Goal: Task Accomplishment & Management: Complete application form

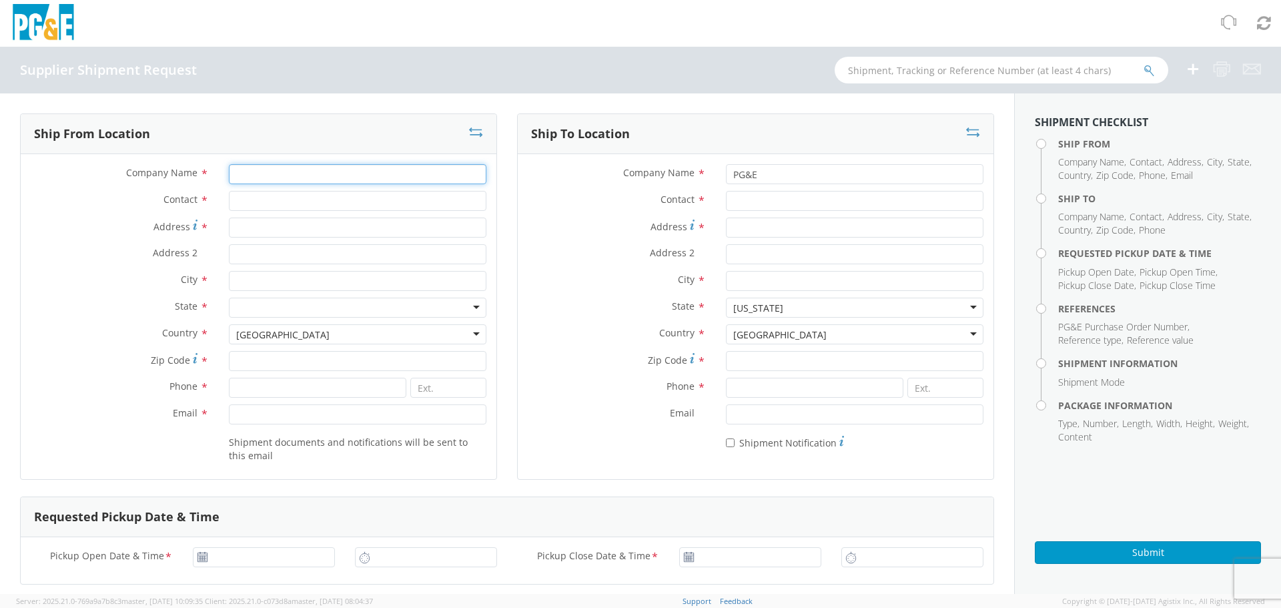
click at [256, 167] on input "Company Name *" at bounding box center [357, 174] width 257 height 20
click at [371, 169] on input "Company Name *" at bounding box center [357, 174] width 257 height 20
click at [362, 174] on input "Company Name *" at bounding box center [357, 174] width 257 height 20
type input "m"
type input "MAXIFY SOLUTION"
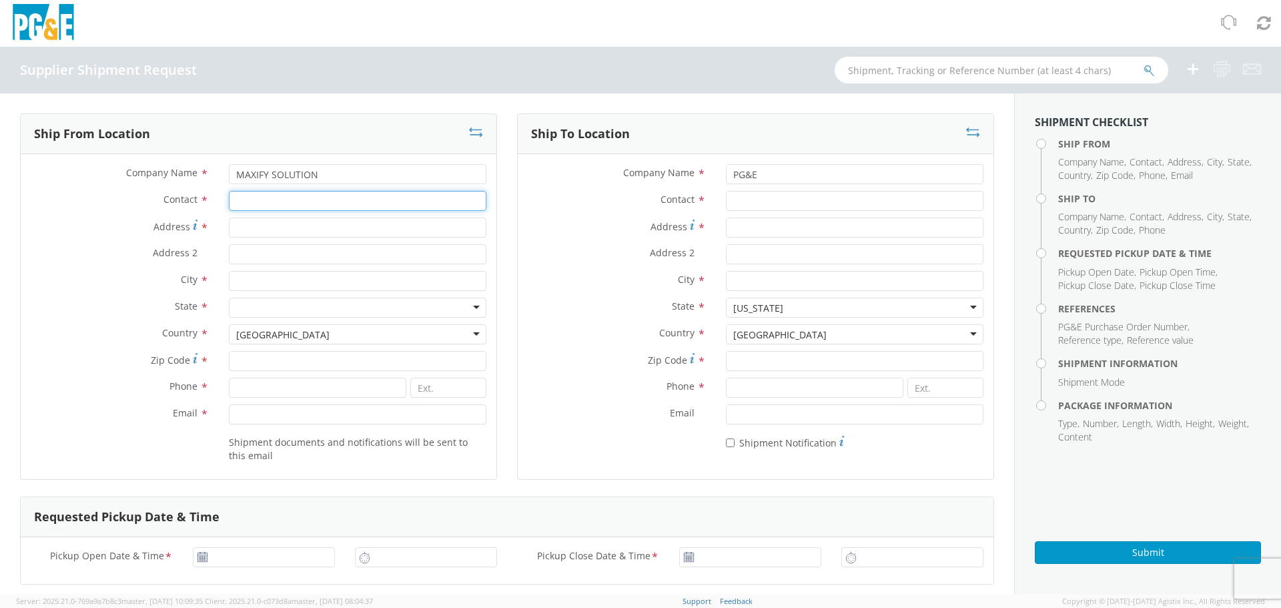
click at [346, 208] on input "Contact *" at bounding box center [357, 201] width 257 height 20
type input "[PERSON_NAME]"
type input "[STREET_ADDRESS]"
click at [398, 277] on input "City *" at bounding box center [357, 281] width 257 height 20
type input "CHARLOTTE"
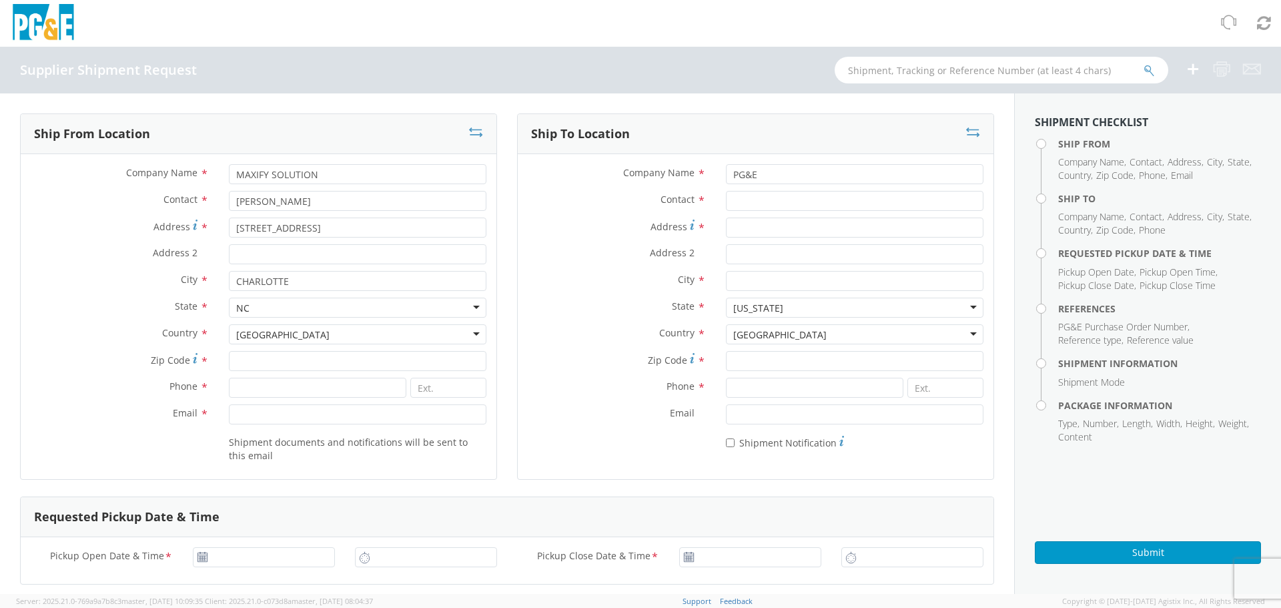
type input "N"
click at [292, 356] on input "Zip Code *" at bounding box center [357, 361] width 257 height 20
type input "28208"
click at [317, 382] on input at bounding box center [317, 388] width 177 height 20
type input "9543124616"
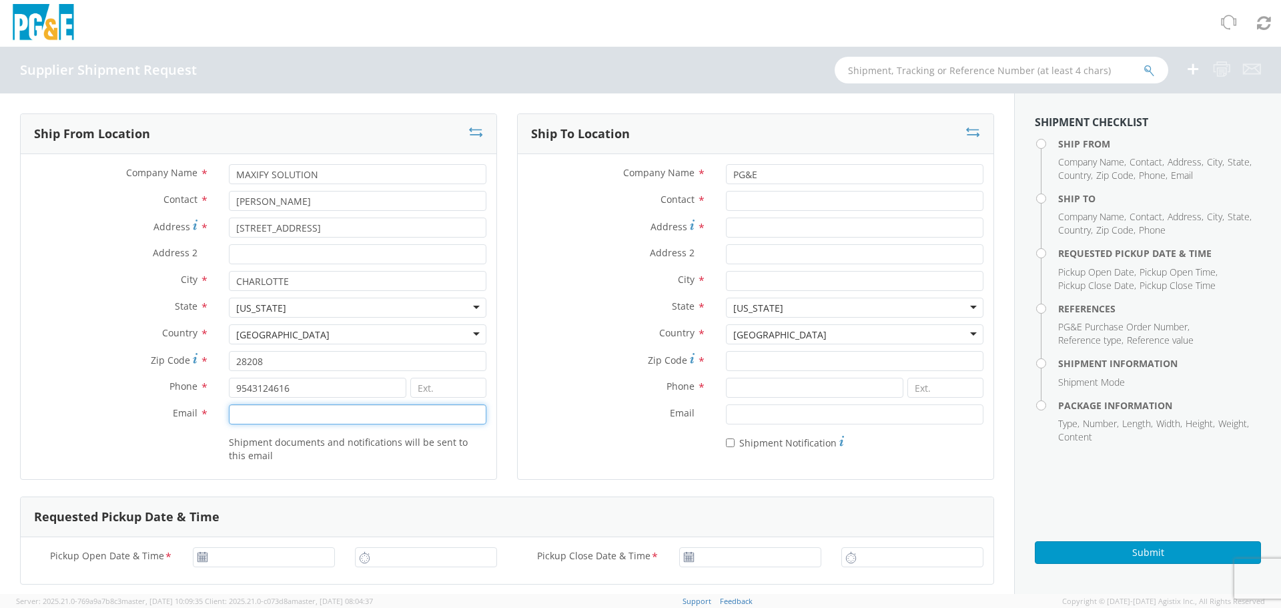
click at [300, 421] on input "Email *" at bounding box center [357, 414] width 257 height 20
type input "[EMAIL_ADDRESS][DOMAIN_NAME]"
